Goal: Find specific page/section: Find specific page/section

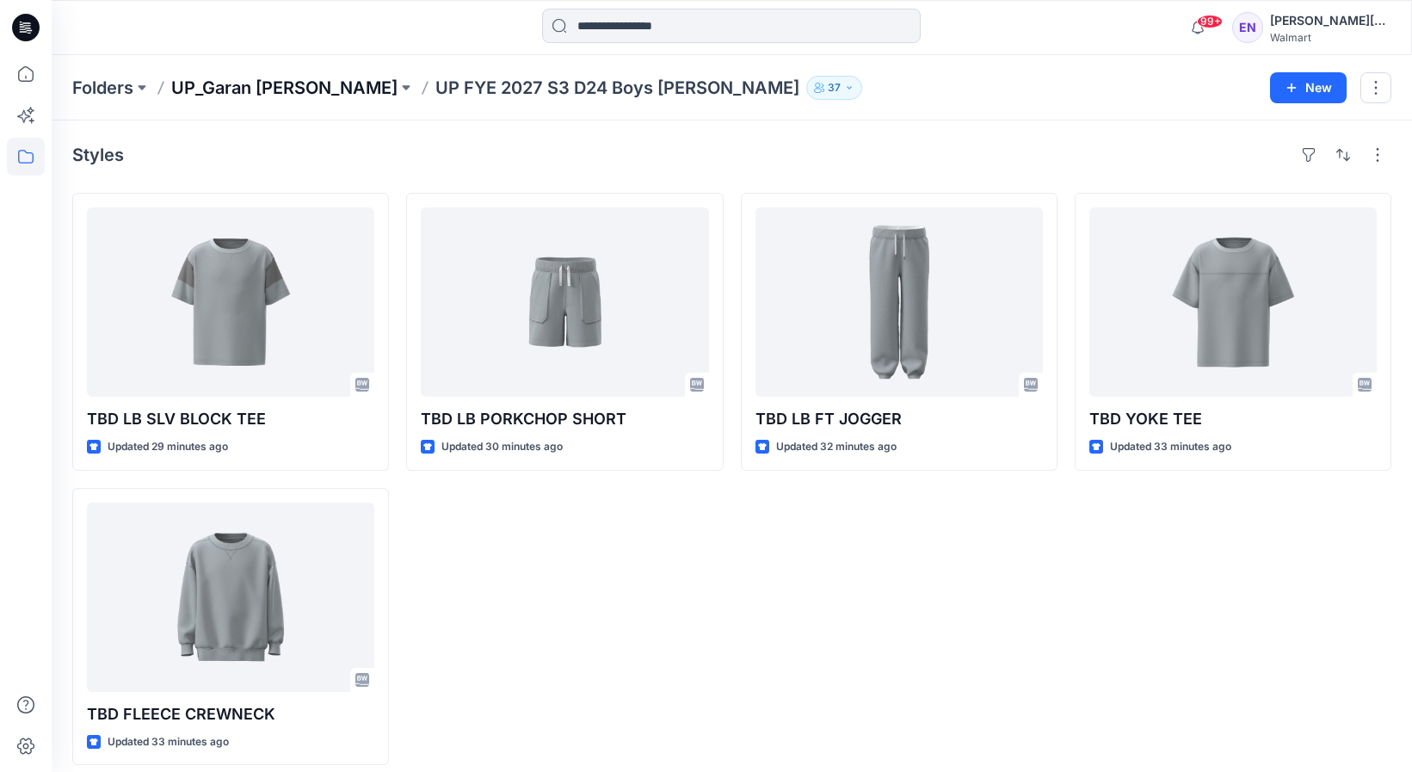
click at [256, 90] on p "UP_Garan [PERSON_NAME]" at bounding box center [284, 88] width 226 height 24
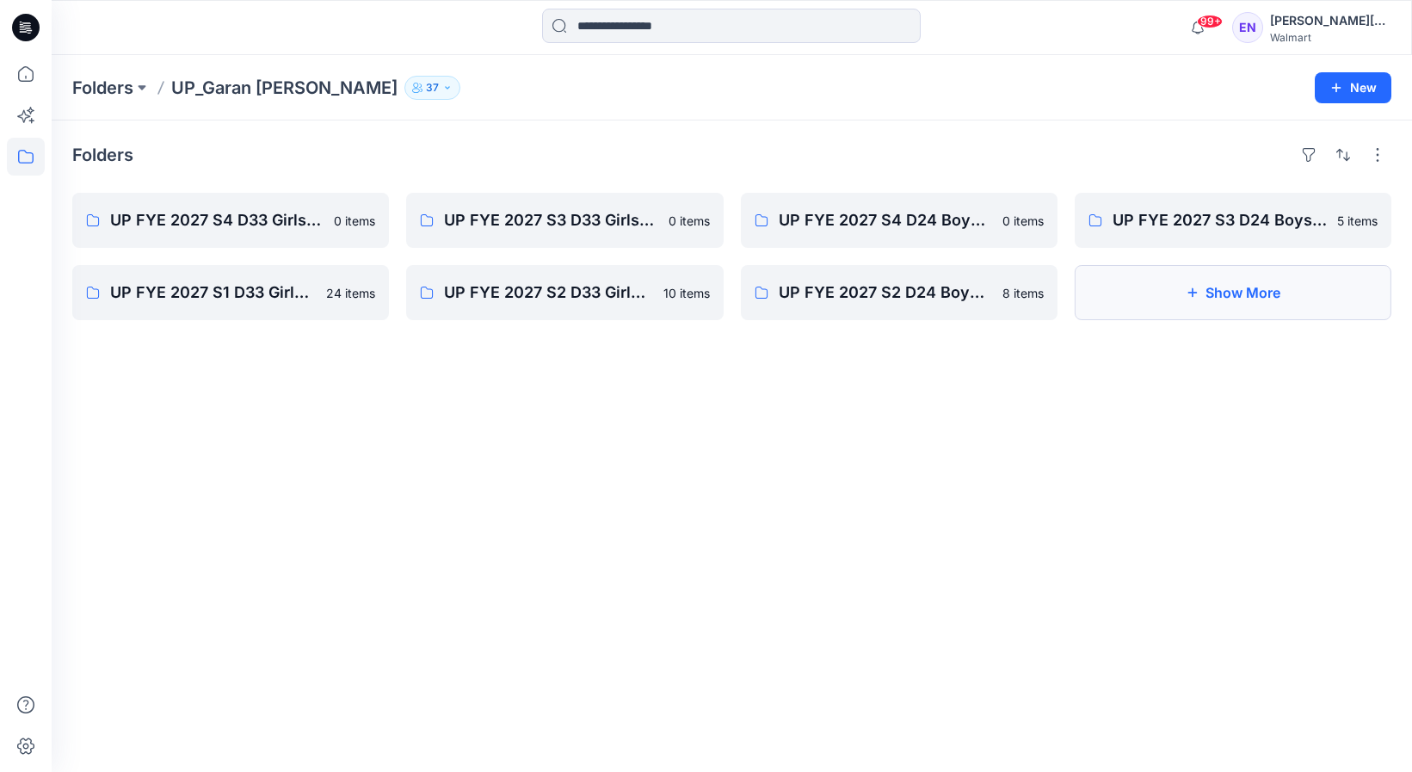
click at [1163, 290] on button "Show More" at bounding box center [1232, 292] width 317 height 55
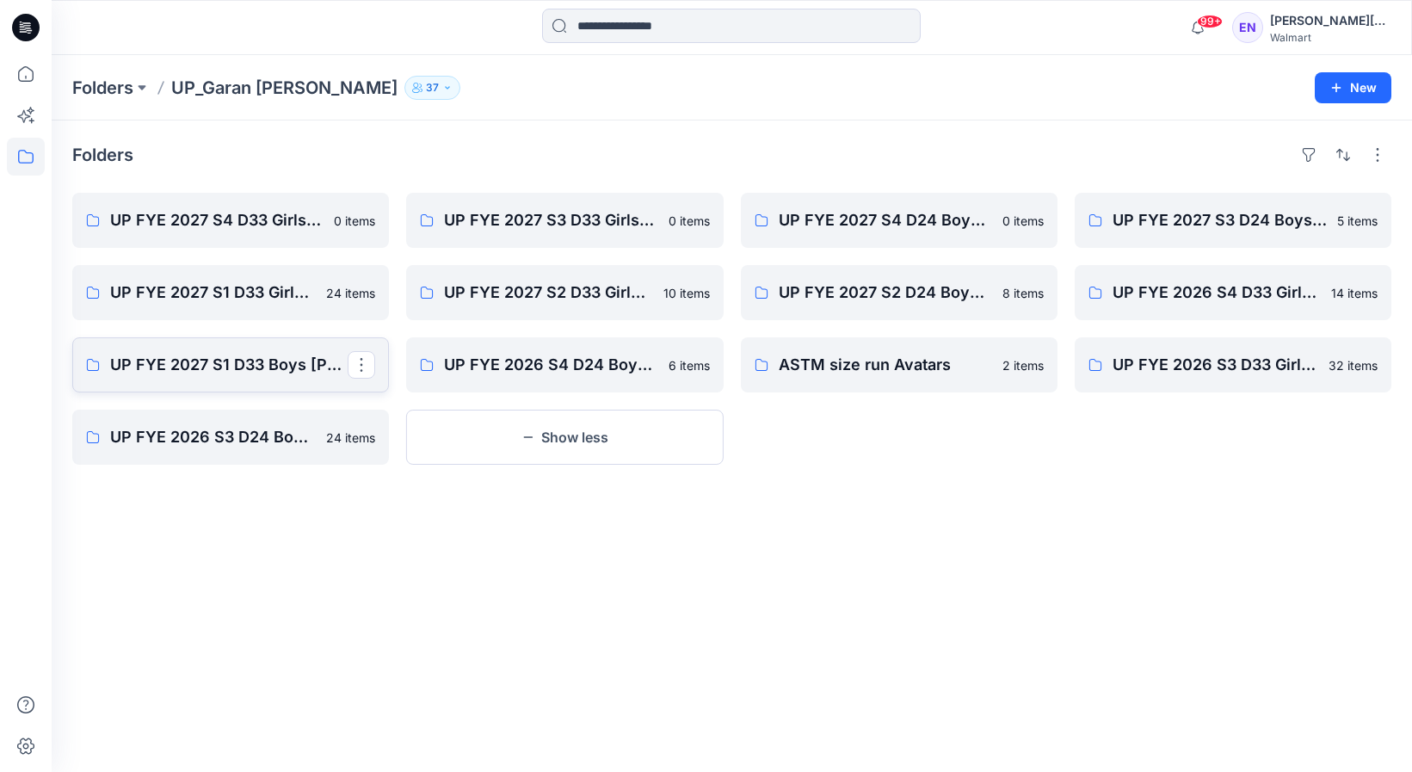
click at [290, 347] on link "UP FYE 2027 S1 D33 Boys [PERSON_NAME]" at bounding box center [230, 364] width 317 height 55
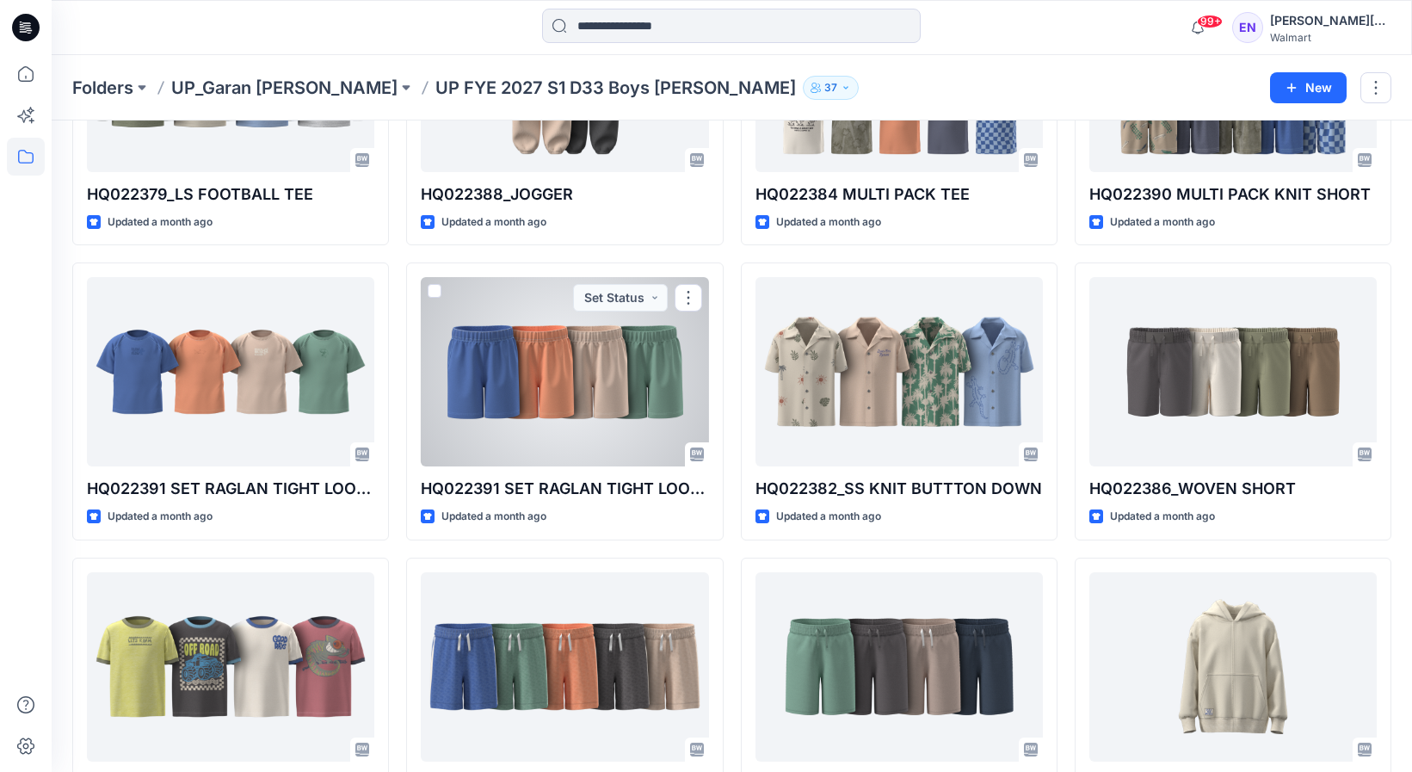
scroll to position [539, 0]
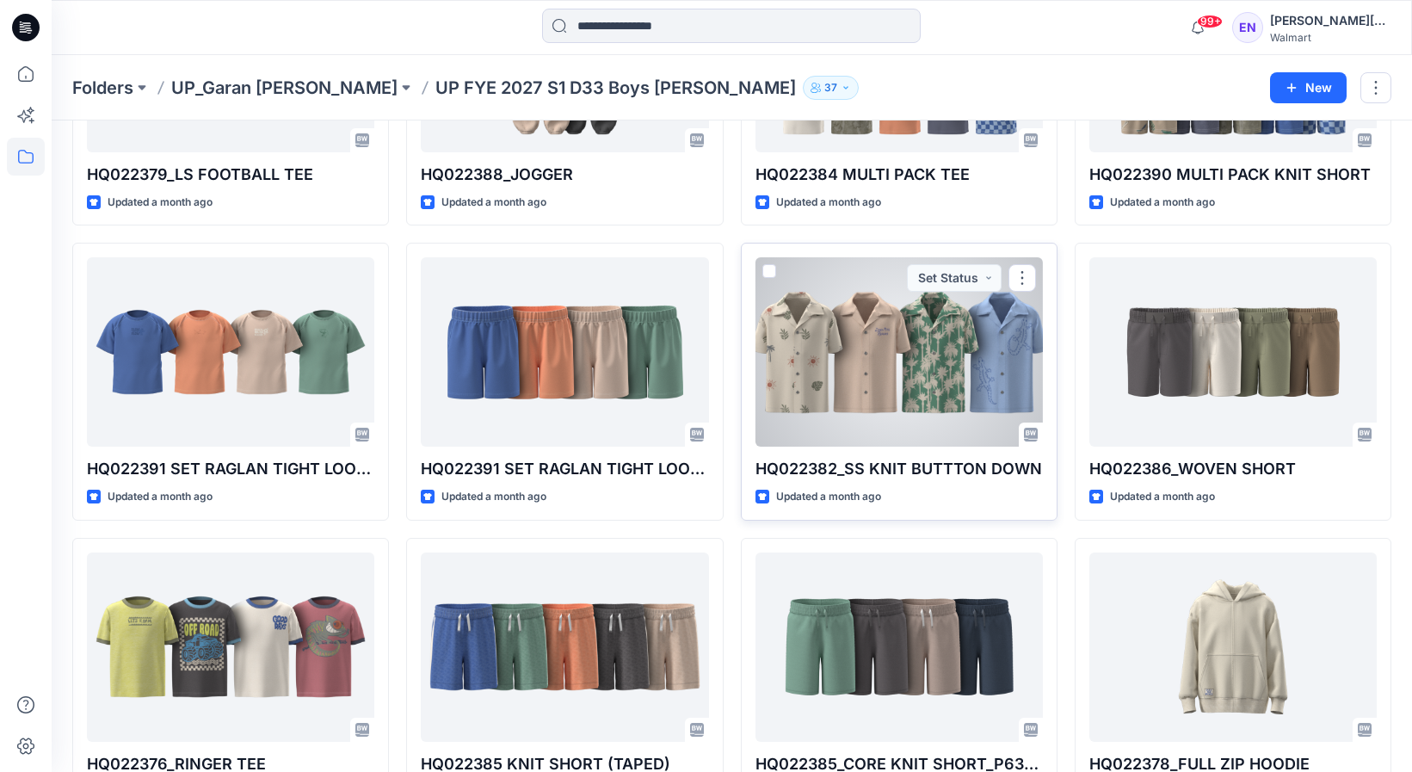
click at [859, 318] on div at bounding box center [898, 351] width 287 height 189
